Goal: Complete application form

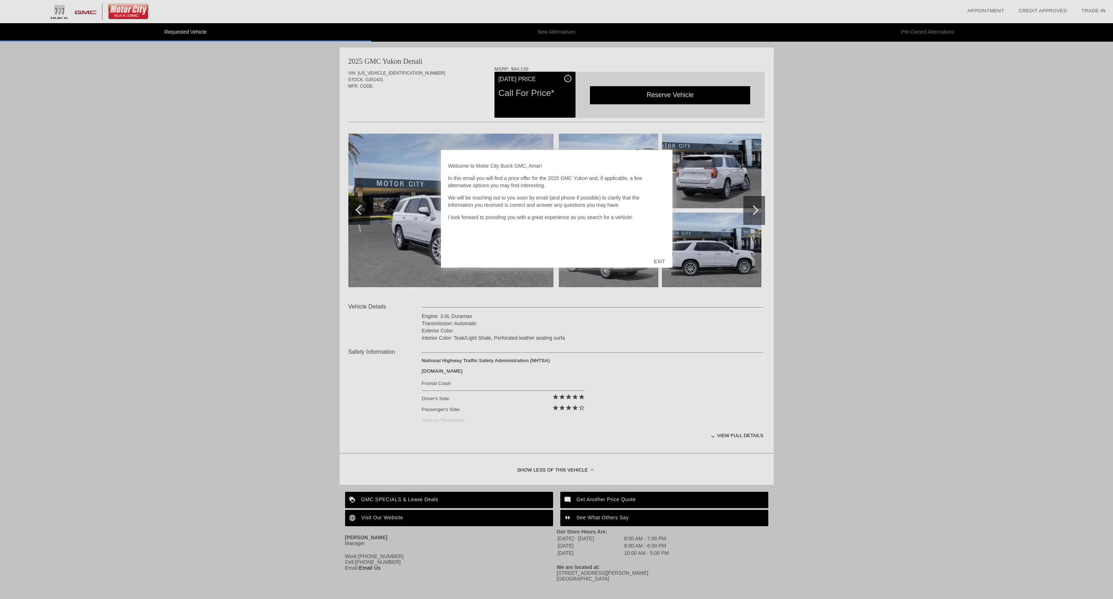
click at [667, 262] on div "EXIT" at bounding box center [660, 261] width 26 height 22
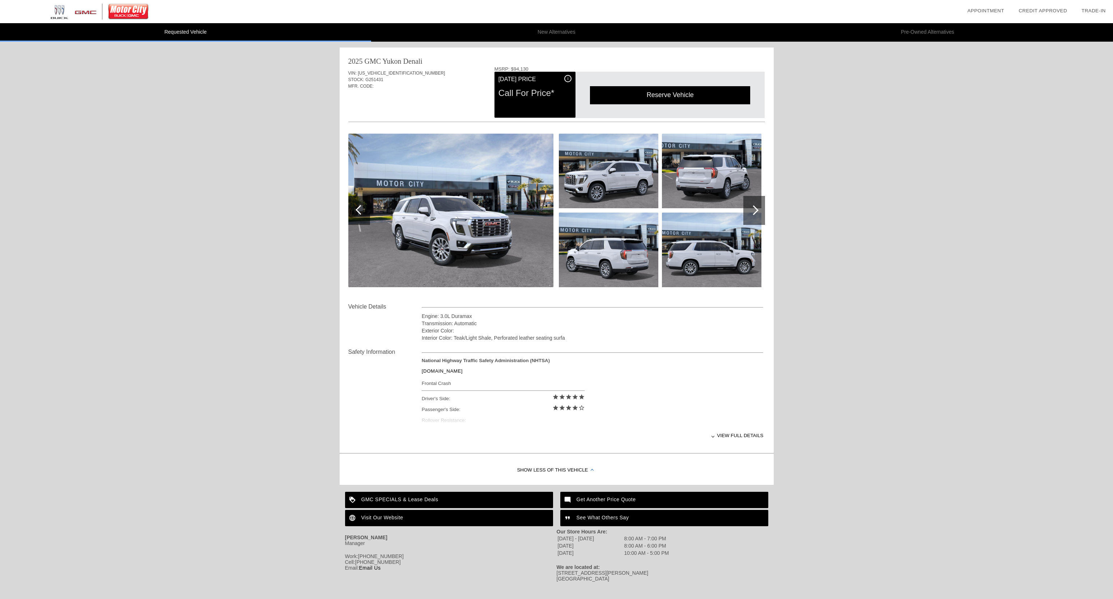
click at [759, 210] on div at bounding box center [755, 210] width 22 height 29
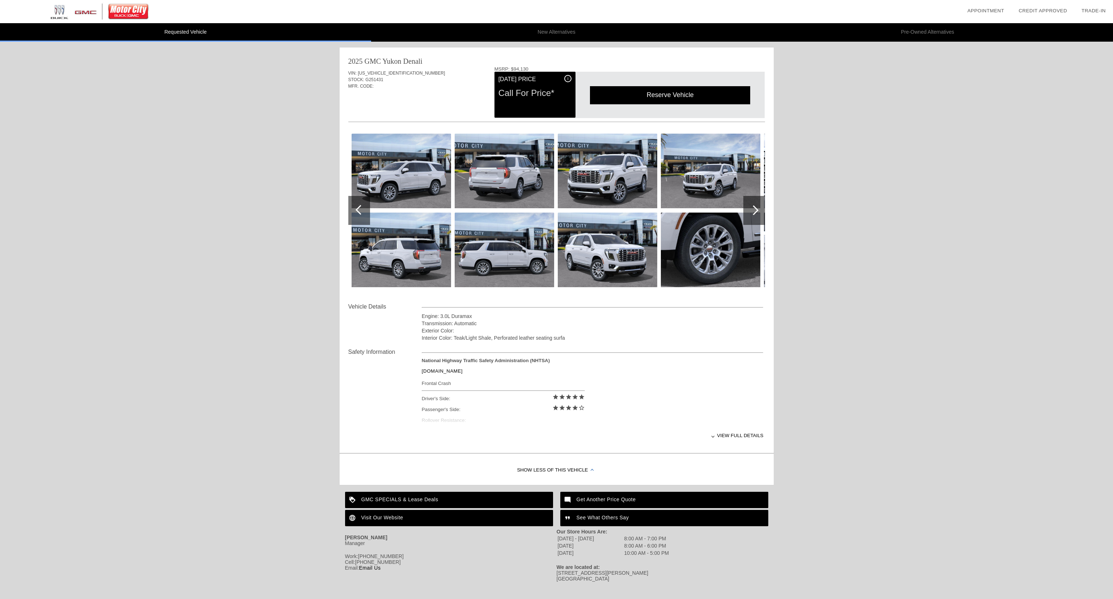
click at [759, 210] on div at bounding box center [755, 210] width 22 height 29
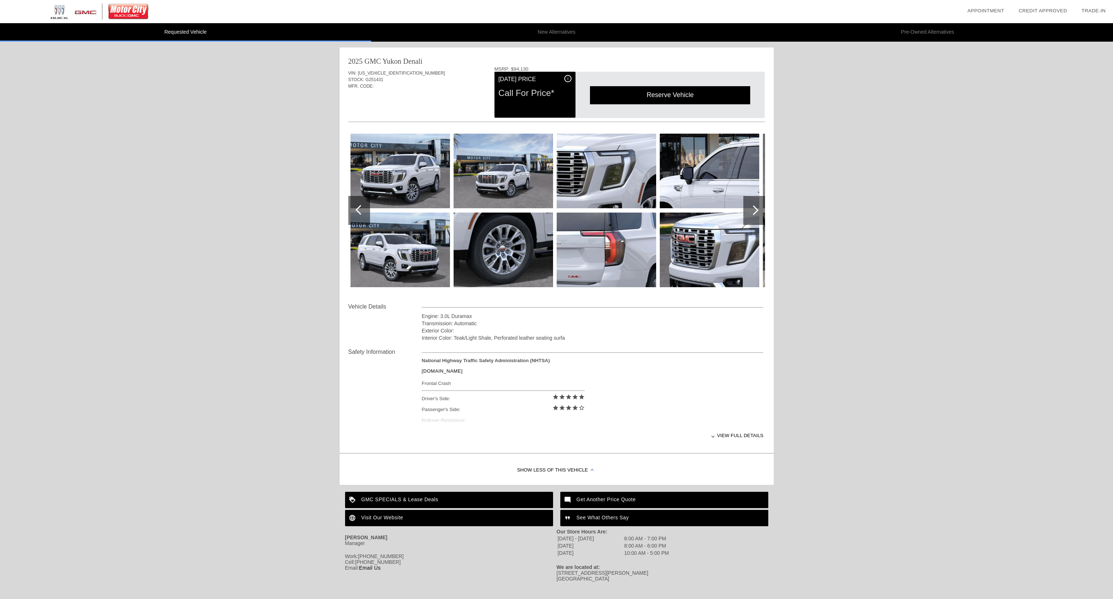
click at [759, 210] on div at bounding box center [755, 210] width 22 height 29
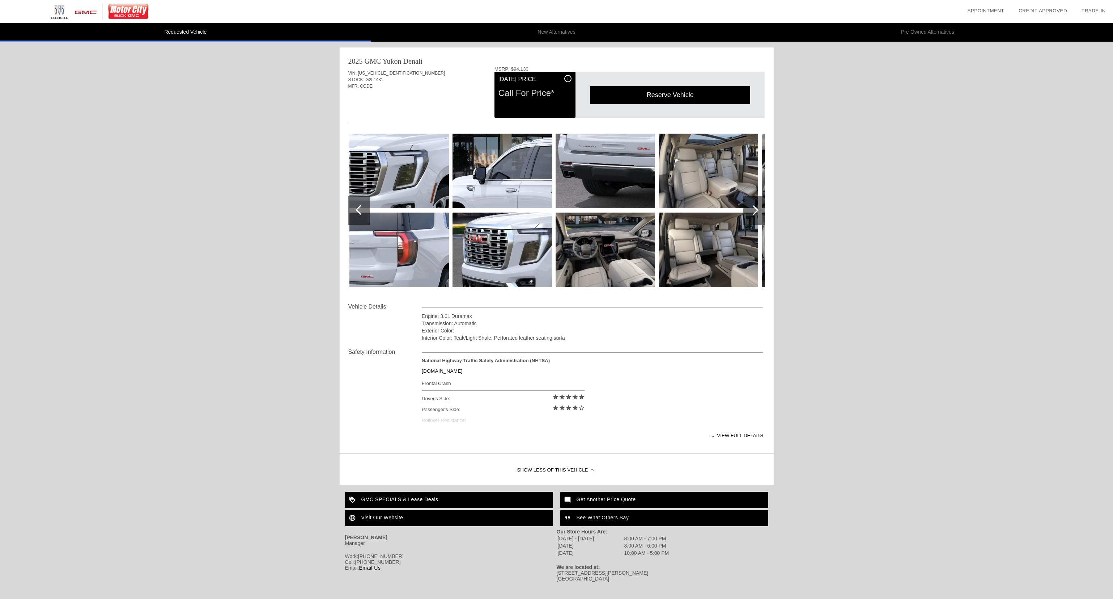
click at [759, 210] on div at bounding box center [755, 210] width 22 height 29
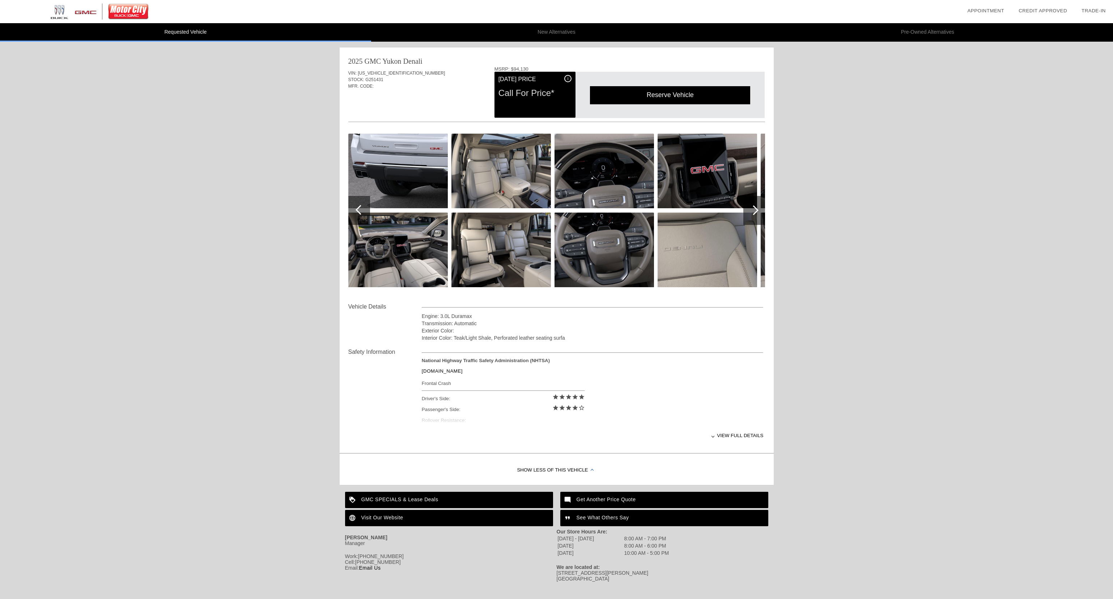
click at [759, 210] on div at bounding box center [755, 210] width 22 height 29
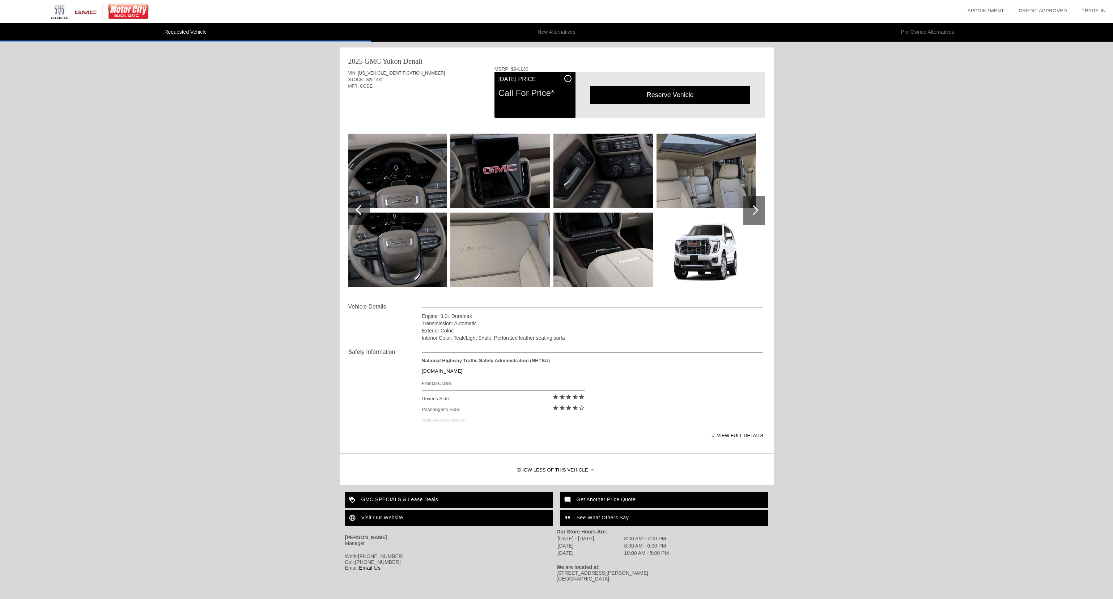
click at [759, 210] on div at bounding box center [755, 210] width 22 height 29
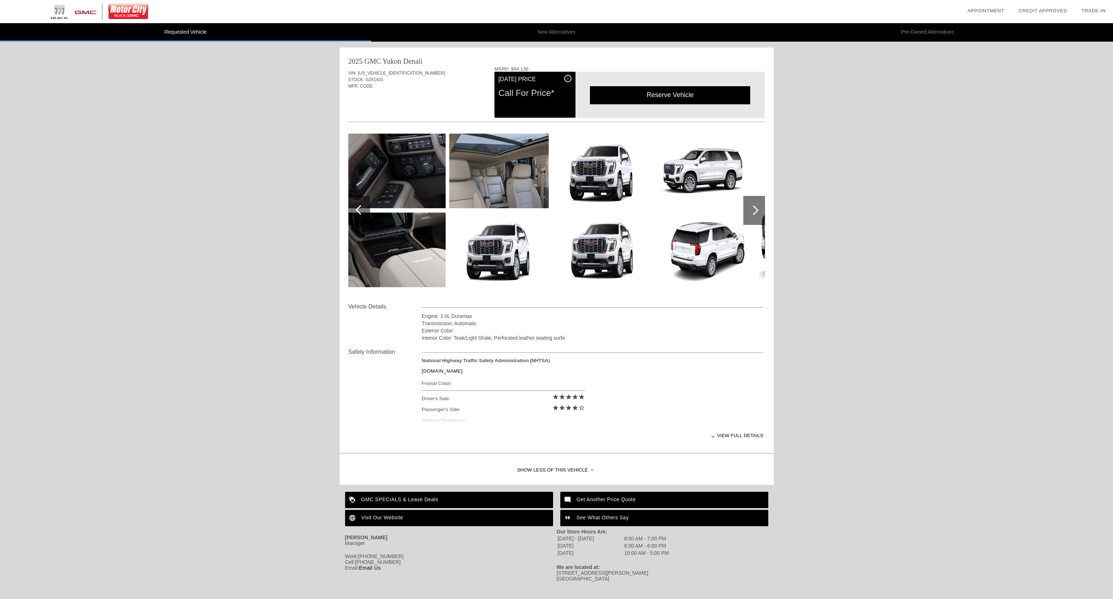
click at [759, 210] on div at bounding box center [755, 210] width 22 height 29
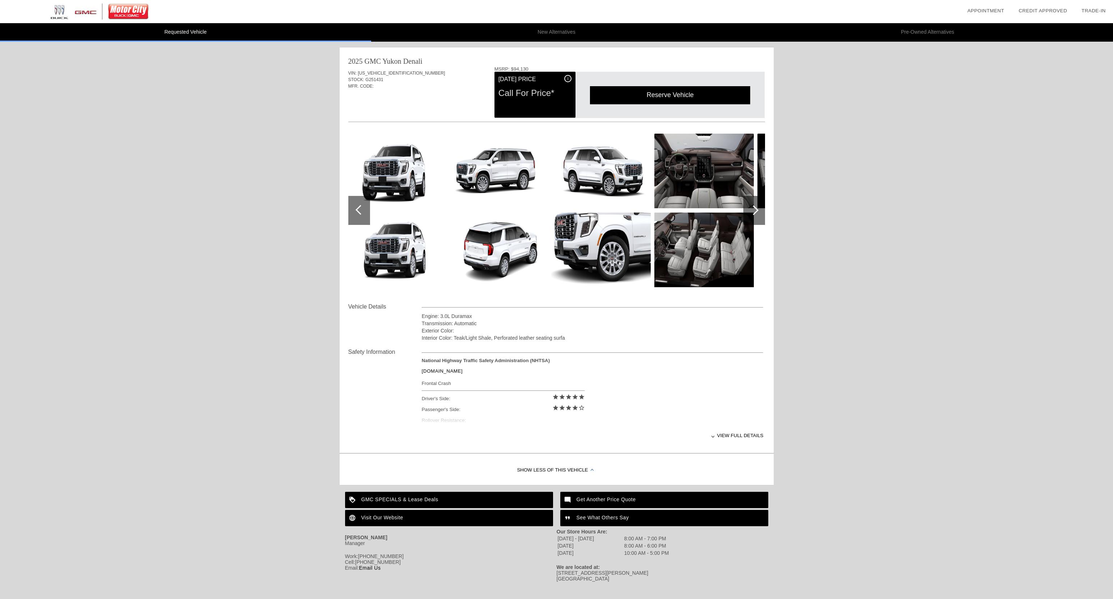
click at [759, 210] on div at bounding box center [755, 210] width 22 height 29
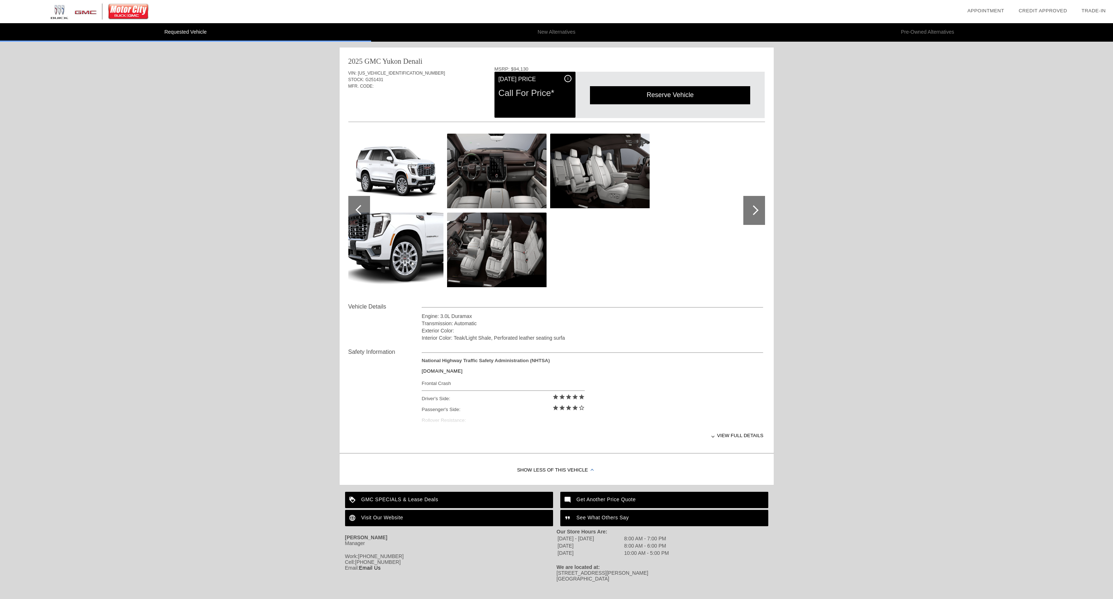
click at [225, 73] on div "Requested Vehicle New Alternatives Pre-Owned Alternatives date_range Appointmen…" at bounding box center [556, 297] width 1113 height 594
